Goal: Complete application form: Complete application form

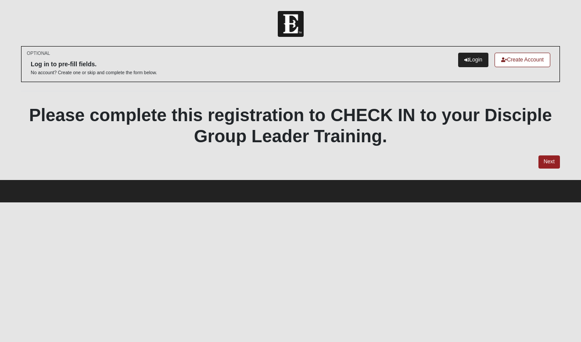
click at [469, 58] on link "Login" at bounding box center [473, 60] width 30 height 14
click at [547, 165] on link "Next" at bounding box center [548, 161] width 21 height 13
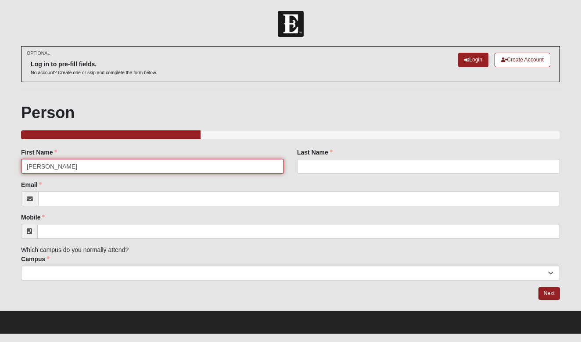
type input "Nicole"
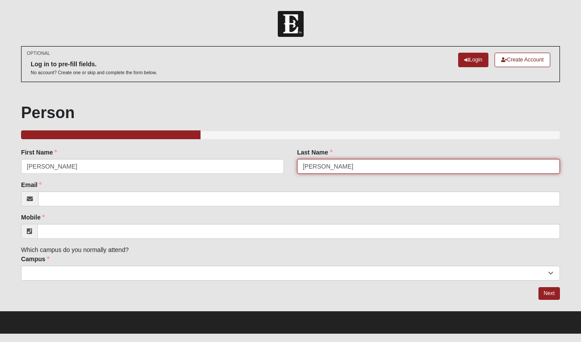
type input "Weiss"
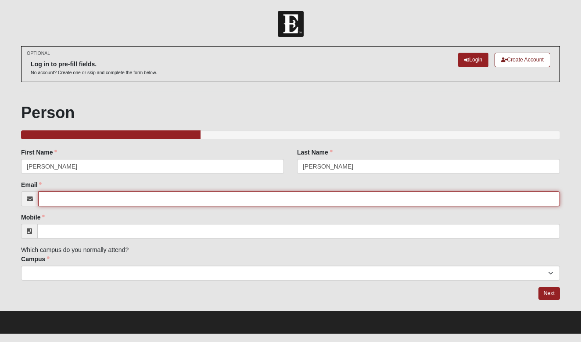
type input "w"
type input "nweiss19@yahoo.com"
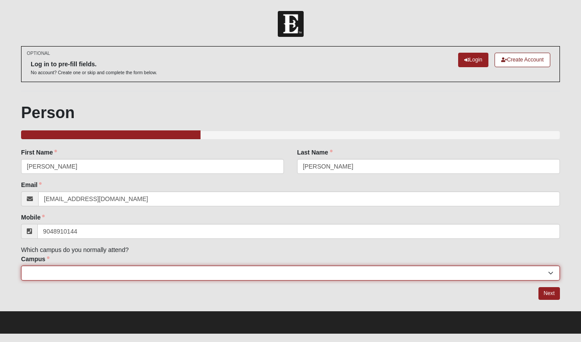
type input "(904) 891-0144"
select select "4"
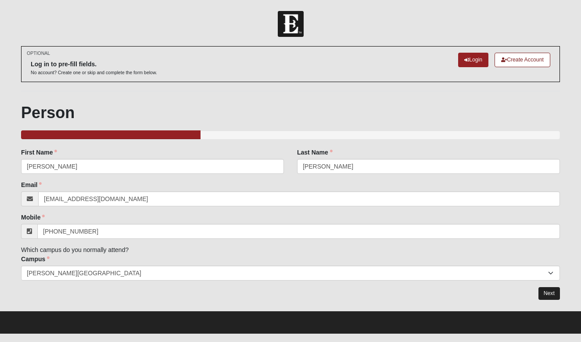
click at [550, 294] on link "Next" at bounding box center [548, 293] width 21 height 13
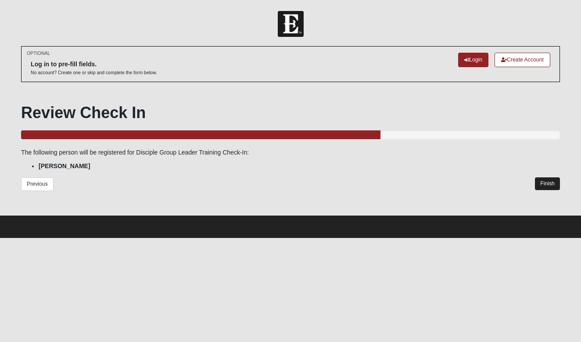
click at [546, 182] on link "Finish" at bounding box center [547, 183] width 25 height 13
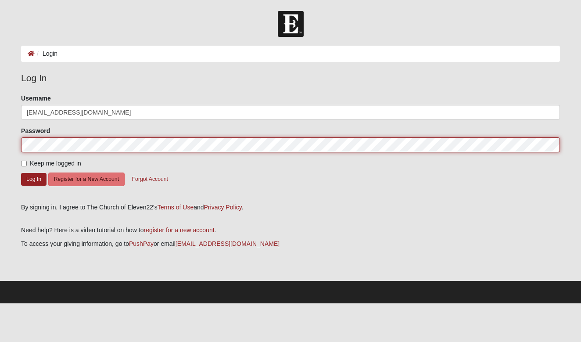
click at [34, 179] on button "Log In" at bounding box center [33, 179] width 25 height 13
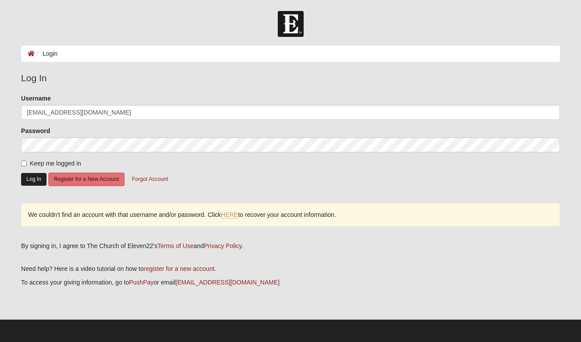
click at [26, 180] on button "Log In" at bounding box center [33, 179] width 25 height 13
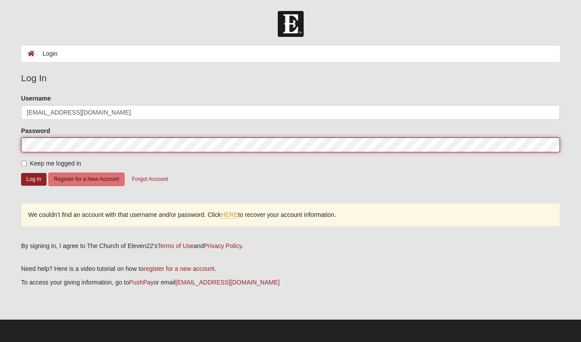
click at [34, 179] on button "Log In" at bounding box center [33, 179] width 25 height 13
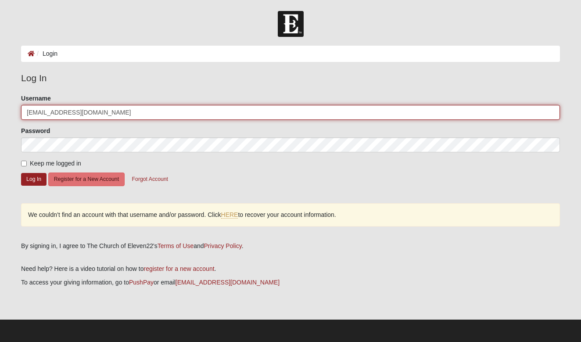
click at [95, 112] on input "[EMAIL_ADDRESS][DOMAIN_NAME]" at bounding box center [290, 112] width 539 height 15
type input "n"
type input "C"
type input "childrenfirstei@yahoo.com"
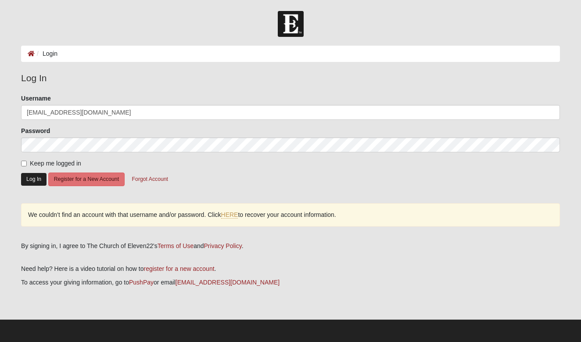
click at [31, 176] on button "Log In" at bounding box center [33, 179] width 25 height 13
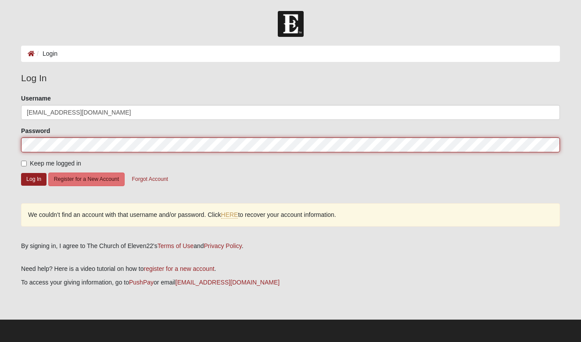
click at [34, 179] on button "Log In" at bounding box center [33, 179] width 25 height 13
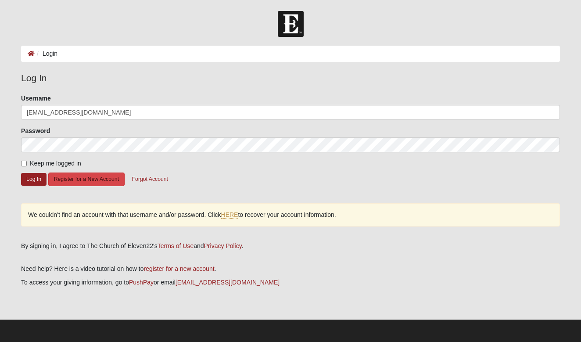
click at [93, 175] on button "Register for a New Account" at bounding box center [86, 179] width 76 height 14
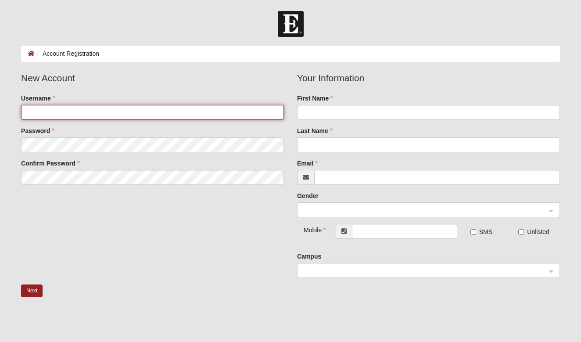
click at [100, 111] on input "Username" at bounding box center [152, 112] width 263 height 15
type input "nweiss19"
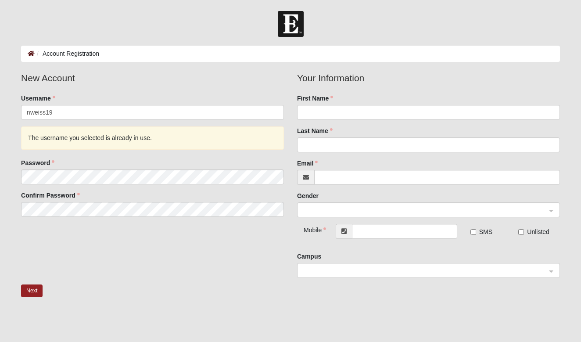
click at [32, 54] on icon at bounding box center [31, 53] width 7 height 6
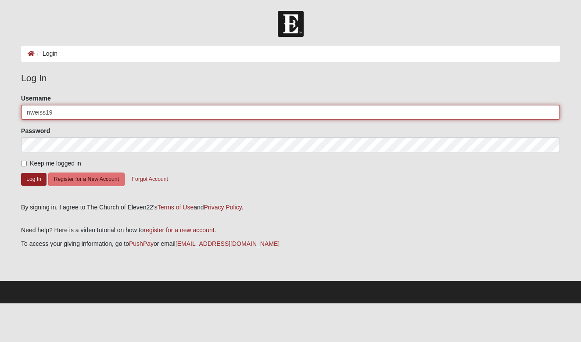
type input "nweiss19"
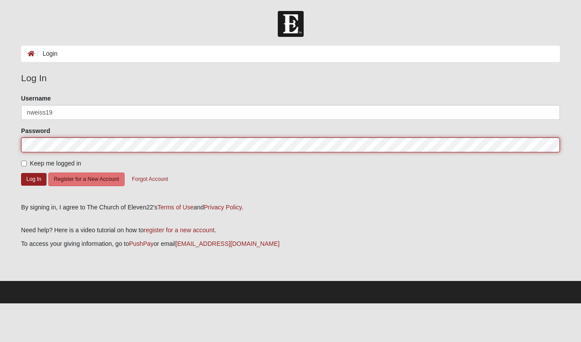
click at [34, 179] on button "Log In" at bounding box center [33, 179] width 25 height 13
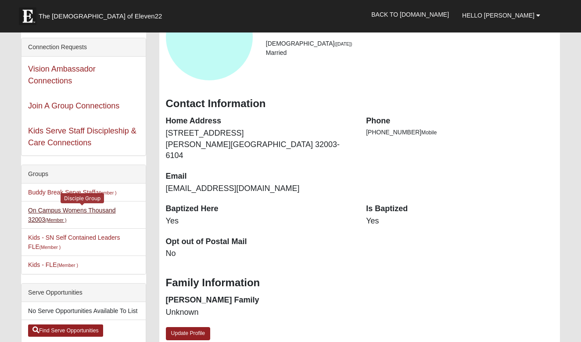
scroll to position [62, 0]
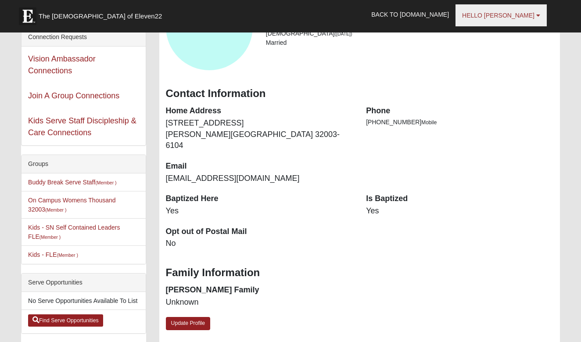
click at [529, 15] on span "Hello [PERSON_NAME]" at bounding box center [498, 15] width 72 height 7
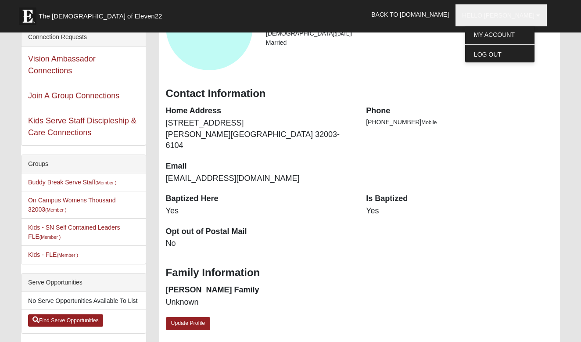
click at [310, 178] on div "Home Address 140 Malley Cove Ln Fleming Island, FL 32003-6104 Email nweiss19@ya…" at bounding box center [259, 149] width 201 height 88
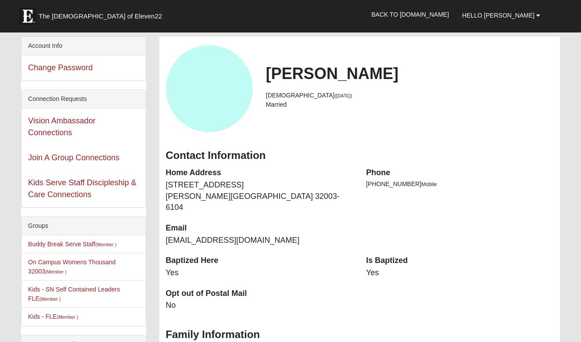
scroll to position [0, 0]
click at [521, 19] on link "Hello Nicole" at bounding box center [500, 15] width 91 height 22
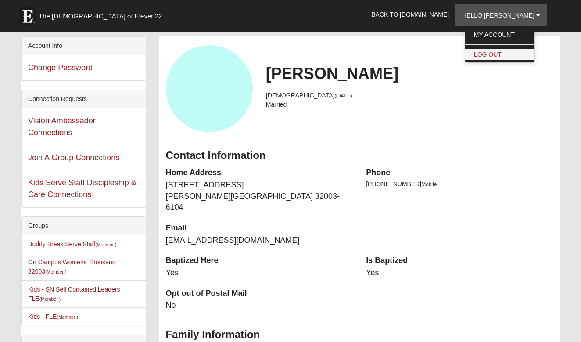
click at [516, 50] on link "Log Out" at bounding box center [499, 54] width 69 height 11
